Goal: Task Accomplishment & Management: Complete application form

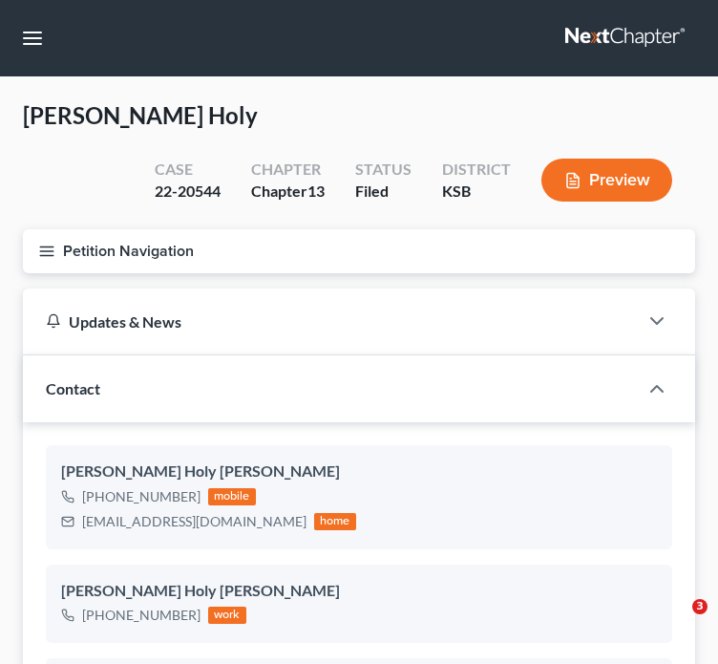
select select "0"
click at [638, 46] on link at bounding box center [627, 38] width 122 height 34
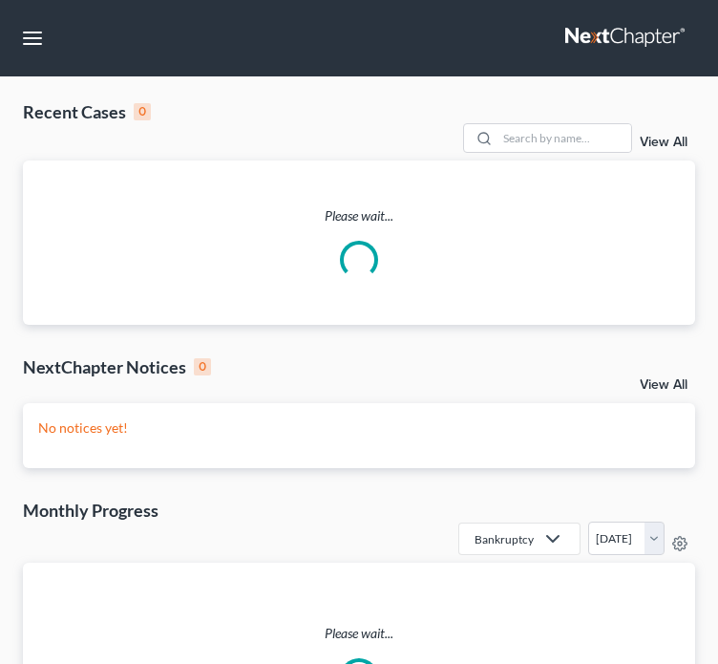
click at [638, 46] on link at bounding box center [627, 38] width 122 height 34
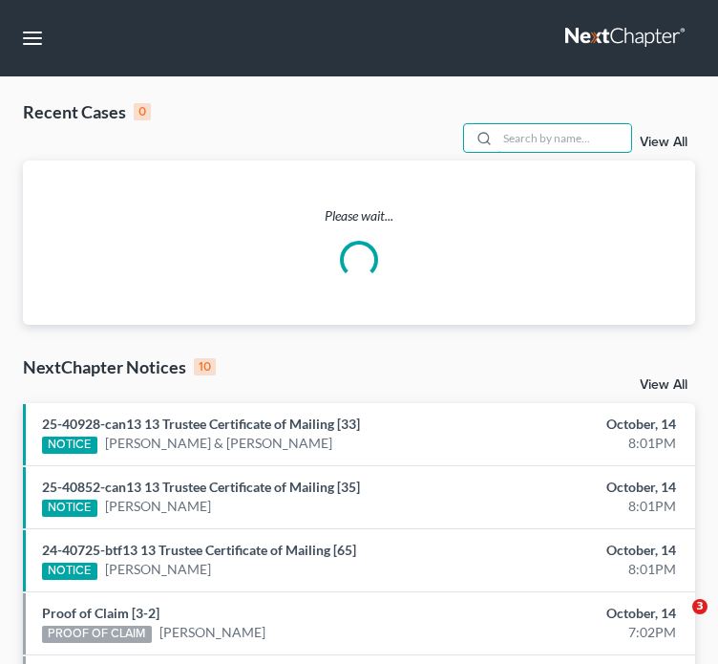
click at [518, 124] on input "search" at bounding box center [565, 138] width 134 height 28
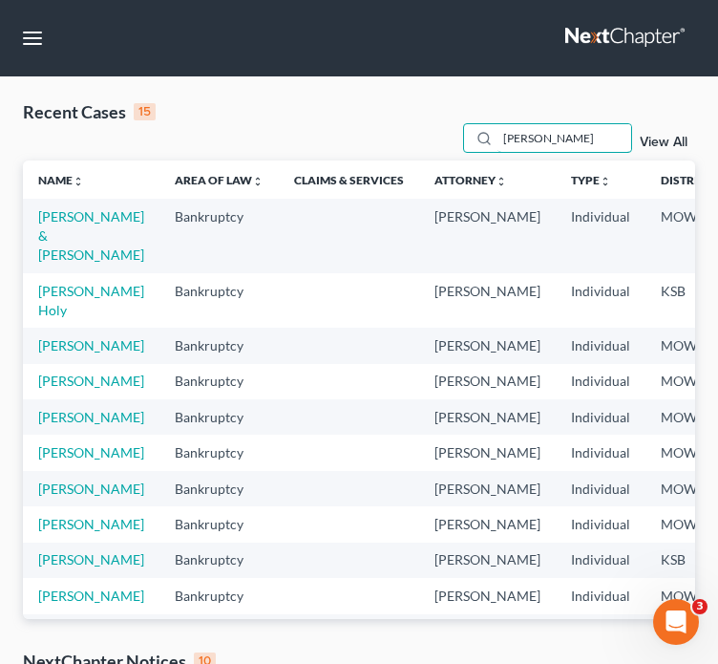
type input "hendrix, fonda"
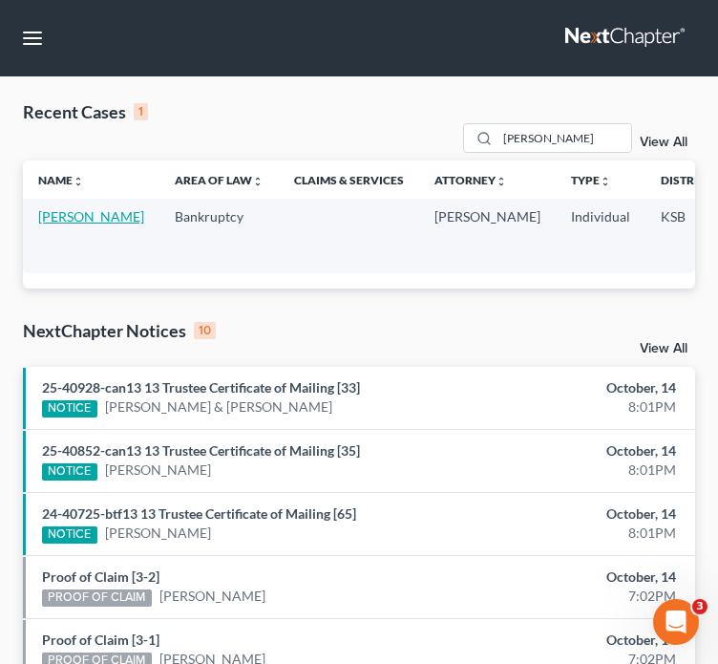
click at [57, 210] on link "Hendrix, Fonda" at bounding box center [91, 216] width 106 height 16
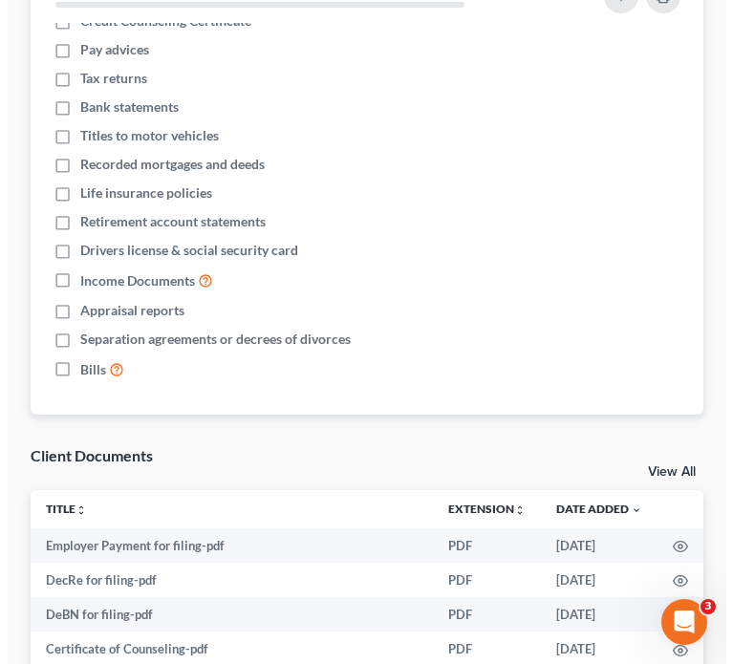
scroll to position [2815, 0]
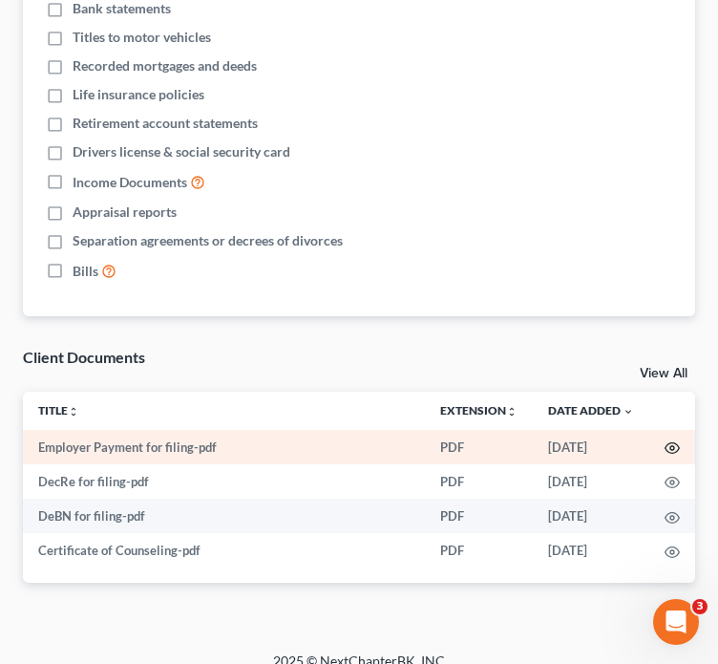
click at [673, 440] on icon "button" at bounding box center [672, 447] width 15 height 15
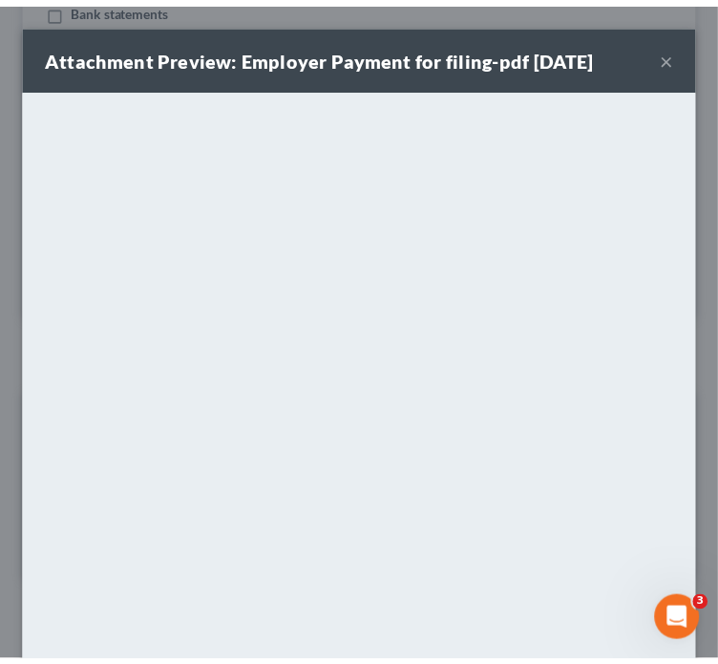
scroll to position [897, 0]
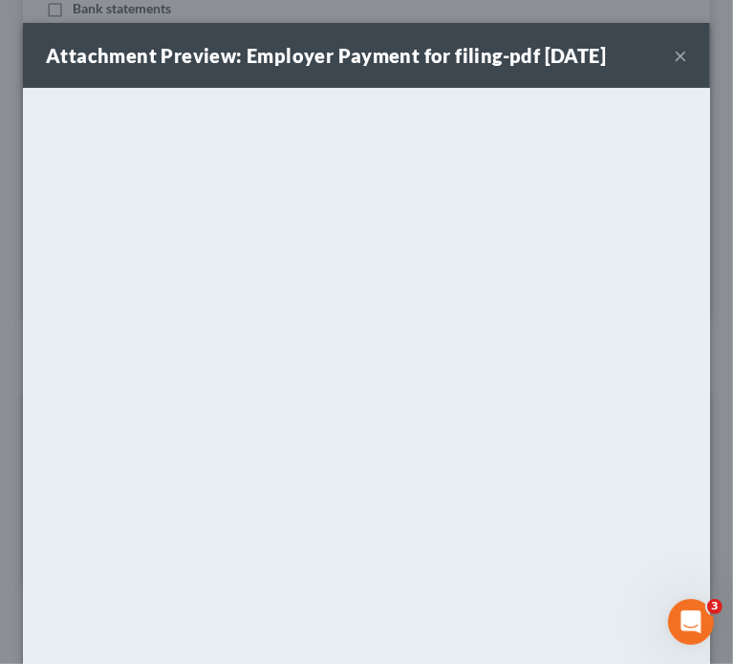
click at [674, 64] on button "×" at bounding box center [680, 55] width 13 height 23
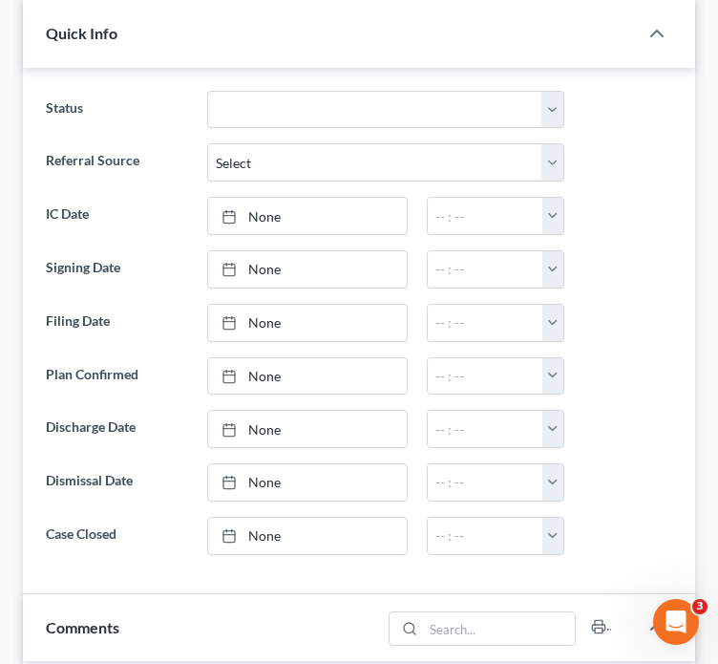
scroll to position [0, 0]
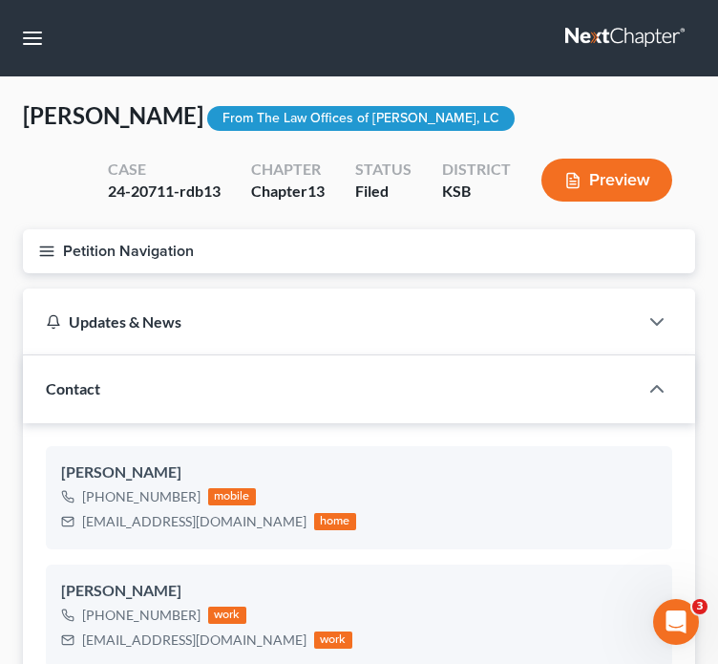
click at [35, 266] on button "Petition Navigation" at bounding box center [359, 251] width 673 height 44
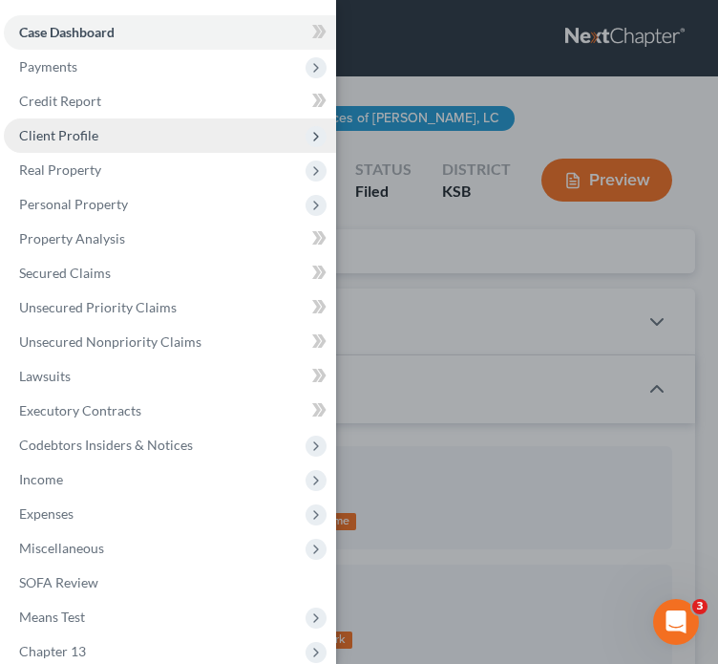
click at [118, 148] on span "Client Profile" at bounding box center [170, 135] width 332 height 34
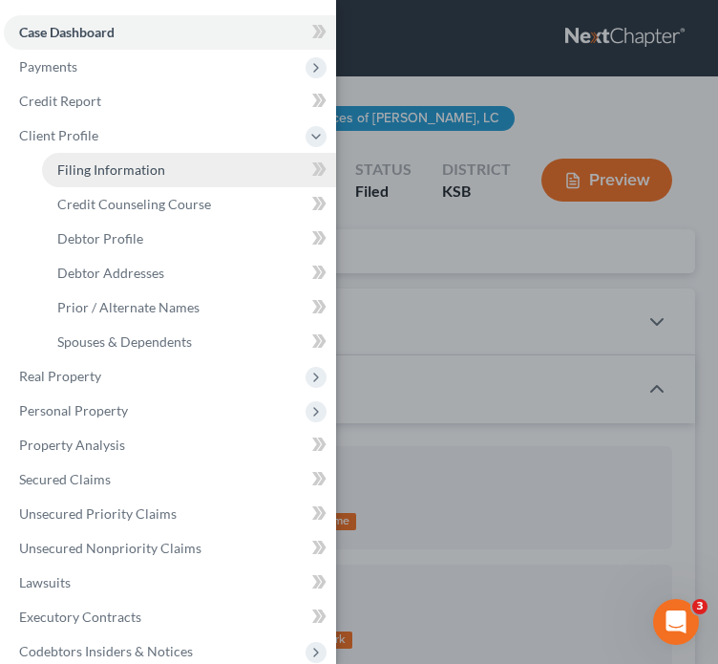
click at [197, 175] on link "Filing Information" at bounding box center [189, 170] width 294 height 34
select select "1"
select select "0"
select select "3"
select select "17"
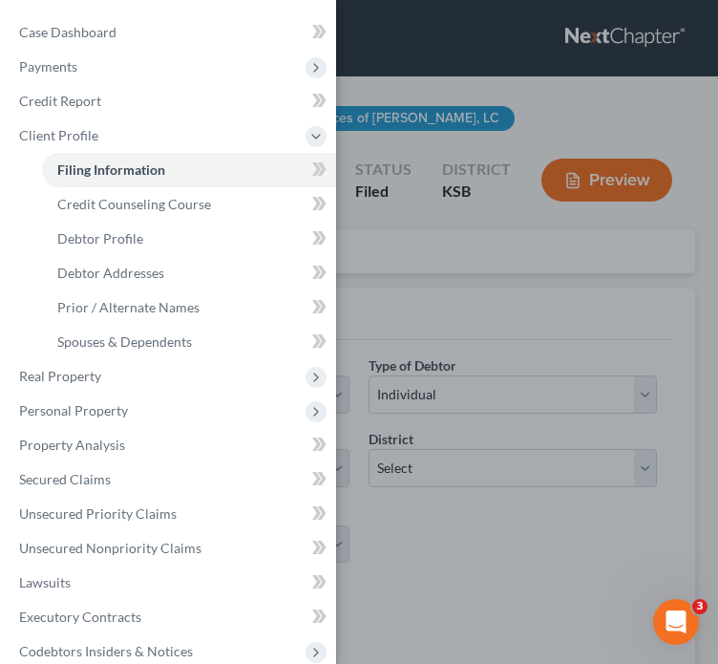
click at [542, 288] on div "Case Dashboard Payments Invoices Payments Payments Credit Report Client Profile" at bounding box center [359, 332] width 718 height 664
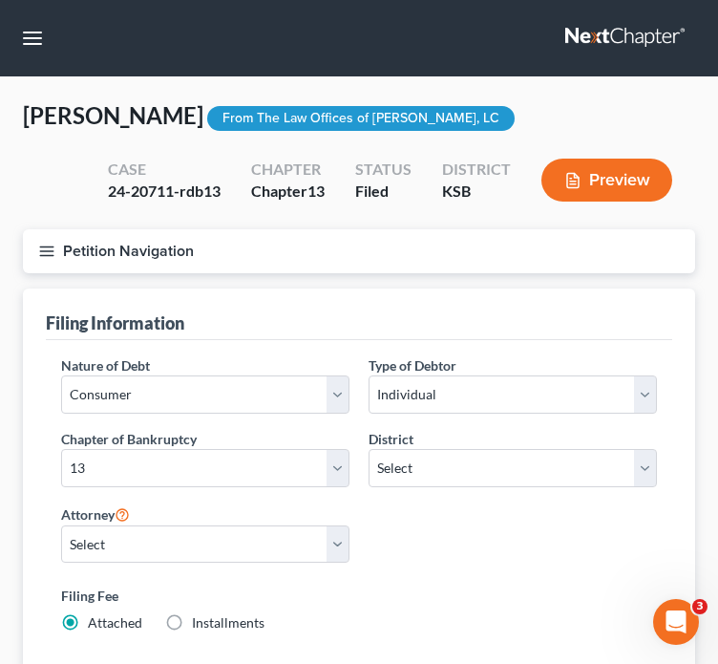
click at [49, 264] on button "Petition Navigation" at bounding box center [359, 251] width 673 height 44
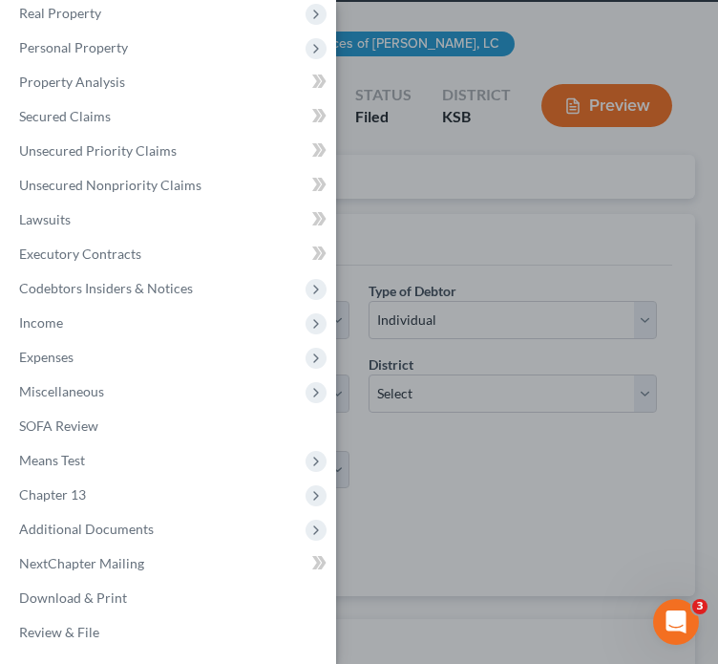
scroll to position [74, 0]
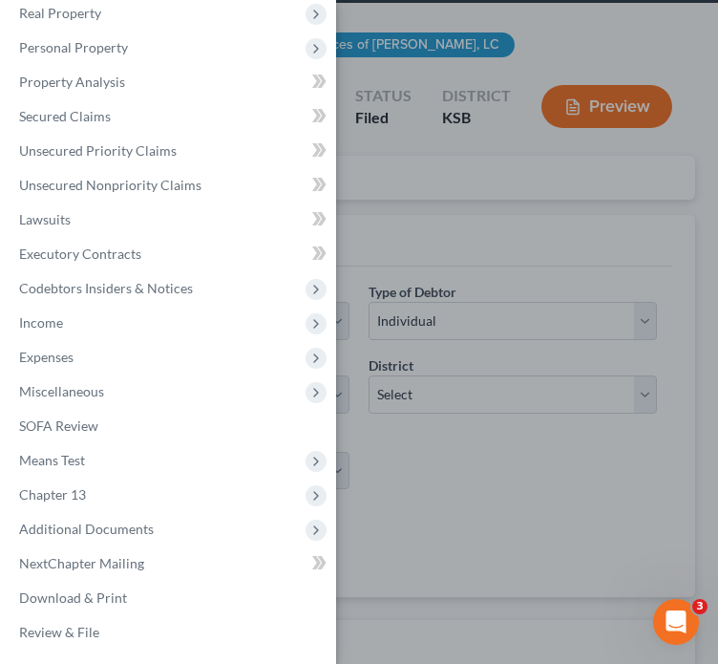
click at [444, 525] on div "Case Dashboard Payments Invoices Payments Payments Credit Report Client Profile" at bounding box center [359, 332] width 718 height 664
